Goal: Information Seeking & Learning: Learn about a topic

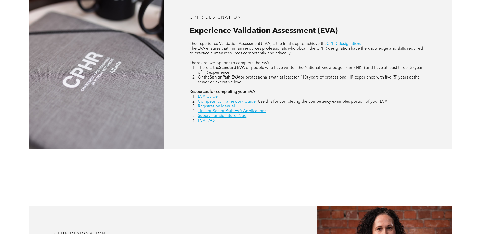
scroll to position [254, 0]
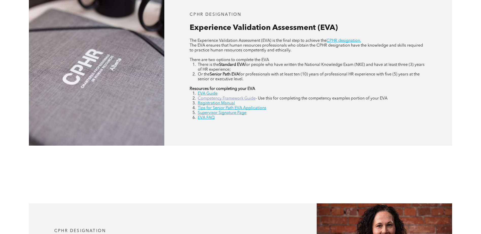
click at [225, 99] on link "Competency Framework Guide" at bounding box center [227, 99] width 58 height 4
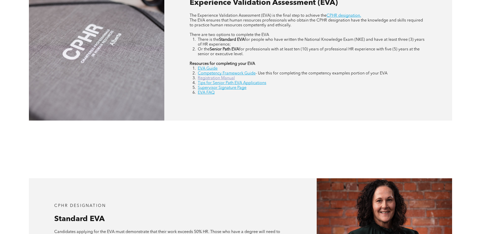
scroll to position [279, 0]
click at [216, 68] on link "EVA Guide" at bounding box center [208, 68] width 20 height 4
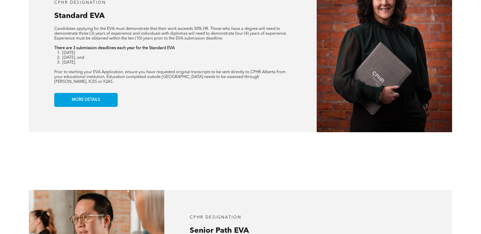
scroll to position [457, 0]
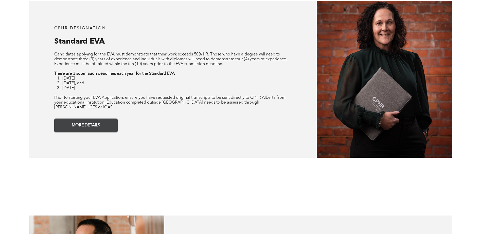
click at [82, 121] on span "MORE DETAILS" at bounding box center [86, 126] width 32 height 10
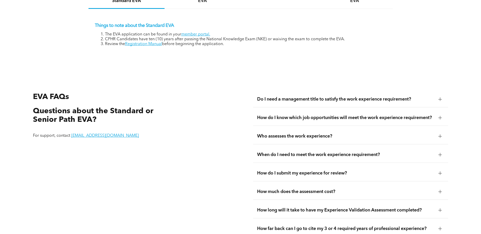
scroll to position [900, 0]
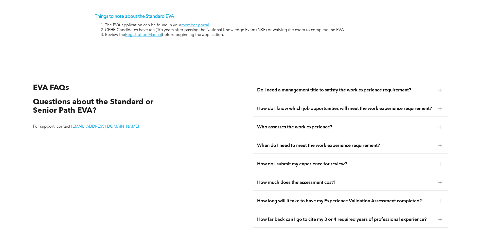
click at [422, 88] on span "Do I need a management title to satisfy the work experience requirement?" at bounding box center [345, 91] width 177 height 6
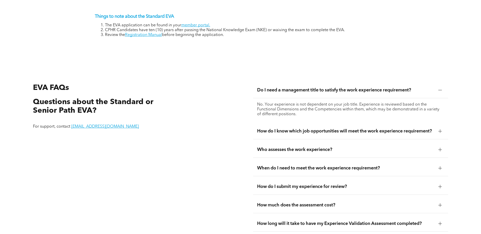
click at [422, 88] on span "Do I need a management title to satisfy the work experience requirement?" at bounding box center [345, 91] width 177 height 6
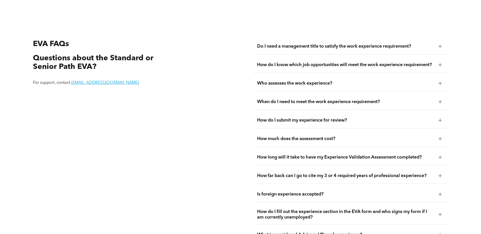
scroll to position [950, 0]
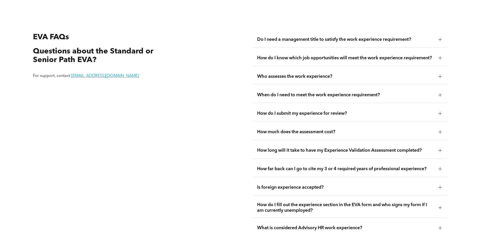
click at [393, 89] on div "When do I need to meet the work experience requirement?" at bounding box center [350, 95] width 195 height 16
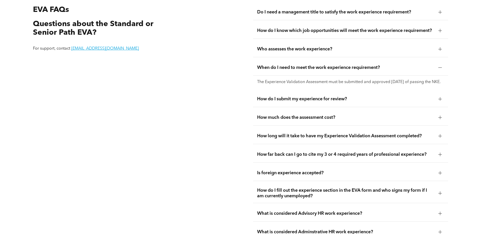
scroll to position [1052, 0]
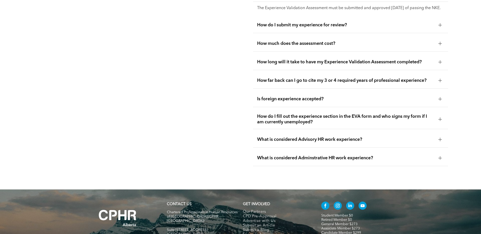
click at [381, 83] on span "How far back can I go to cite my 3 or 4 required years of professional experien…" at bounding box center [345, 81] width 177 height 6
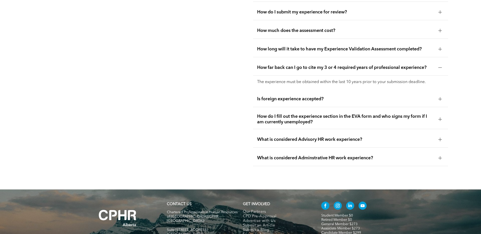
click at [378, 137] on span "What is considered Advisory HR work experience?" at bounding box center [345, 140] width 177 height 6
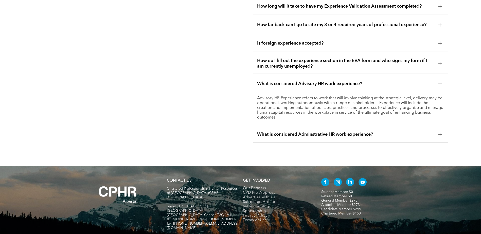
scroll to position [1077, 0]
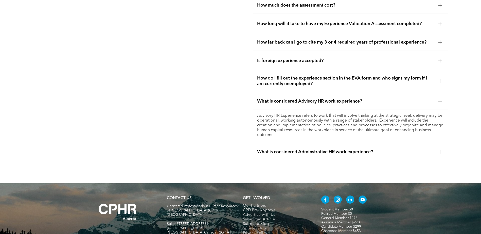
click at [380, 145] on div "What is considered Adminstrative HR work experience?" at bounding box center [350, 152] width 195 height 16
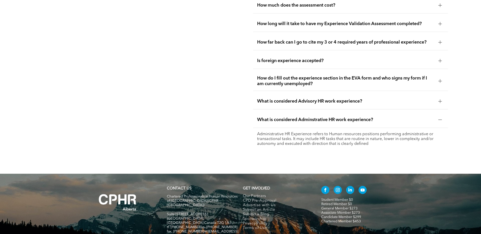
click at [376, 117] on span "What is considered Adminstrative HR work experience?" at bounding box center [345, 120] width 177 height 6
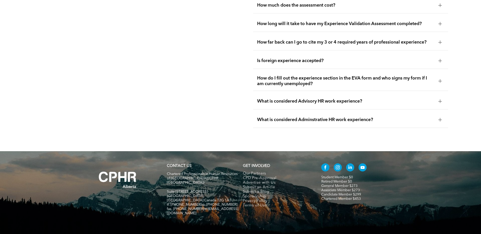
click at [344, 193] on link "Candidate Member $299" at bounding box center [341, 195] width 40 height 4
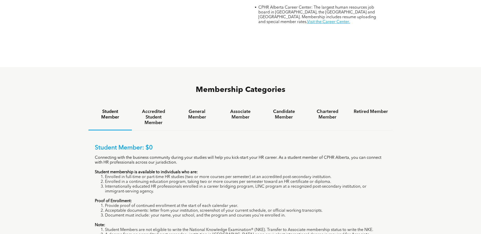
scroll to position [304, 0]
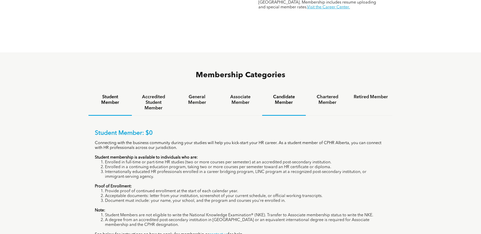
click at [291, 90] on div "Candidate Member" at bounding box center [283, 103] width 43 height 26
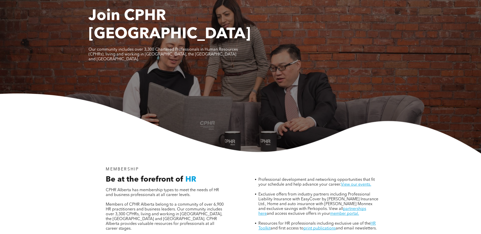
scroll to position [0, 0]
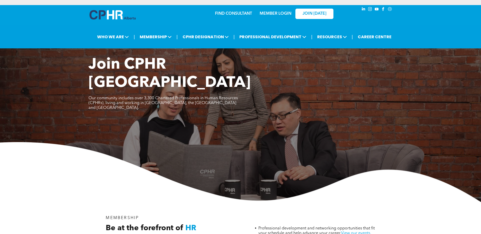
click at [281, 14] on link "MEMBER LOGIN" at bounding box center [276, 14] width 32 height 4
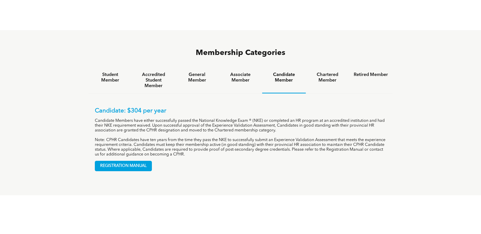
scroll to position [330, 0]
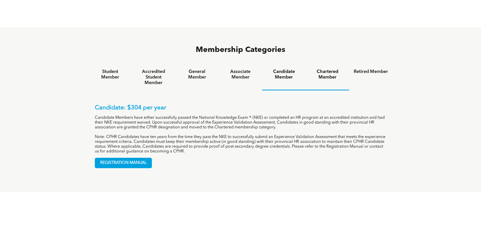
click at [325, 64] on div "Chartered Member" at bounding box center [327, 77] width 43 height 26
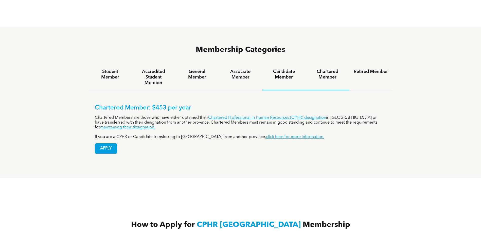
click at [297, 69] on h4 "Candidate Member" at bounding box center [284, 74] width 34 height 11
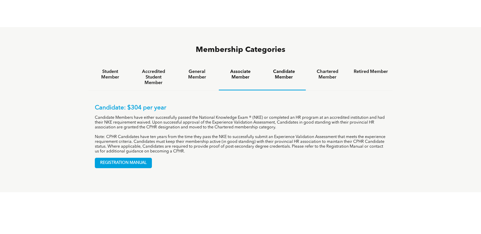
click at [243, 69] on h4 "Associate Member" at bounding box center [240, 74] width 34 height 11
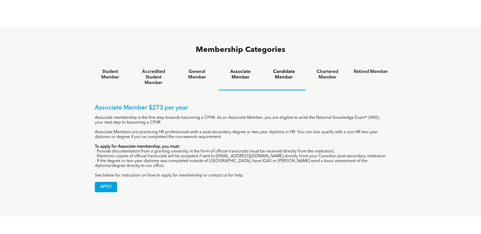
click at [291, 65] on div "Candidate Member" at bounding box center [283, 77] width 43 height 26
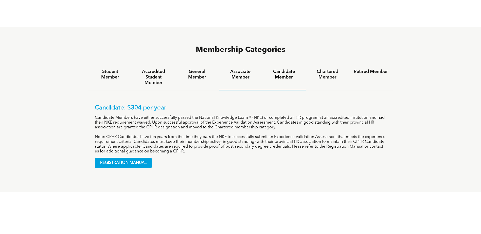
click at [239, 64] on div "Associate Member" at bounding box center [240, 77] width 43 height 26
